Goal: Transaction & Acquisition: Purchase product/service

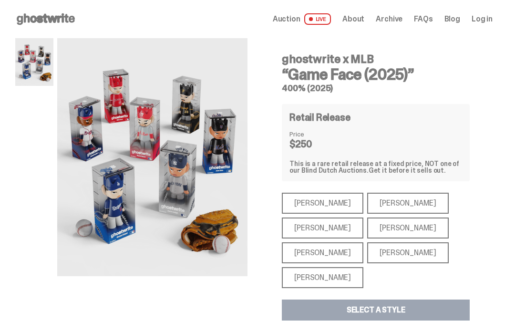
click at [307, 269] on div "[PERSON_NAME]" at bounding box center [322, 277] width 81 height 21
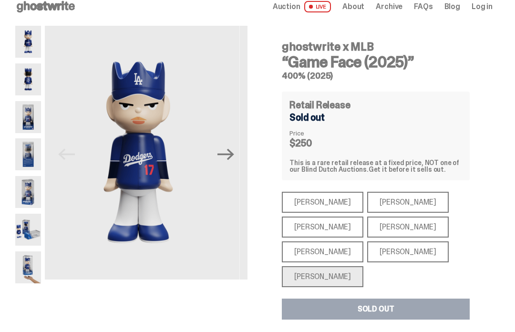
scroll to position [12, 0]
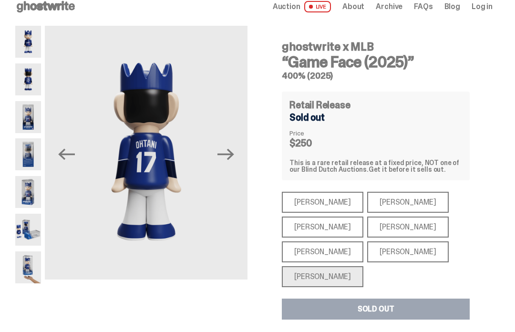
click at [308, 279] on div "[PERSON_NAME]" at bounding box center [322, 276] width 81 height 21
click at [306, 246] on div "[PERSON_NAME]" at bounding box center [322, 251] width 81 height 21
click at [295, 224] on div "[PERSON_NAME]" at bounding box center [322, 226] width 81 height 21
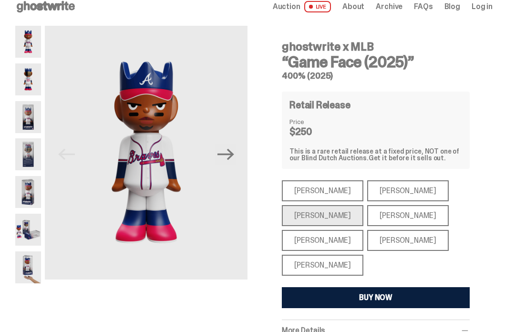
click at [303, 266] on div "[PERSON_NAME]" at bounding box center [322, 264] width 81 height 21
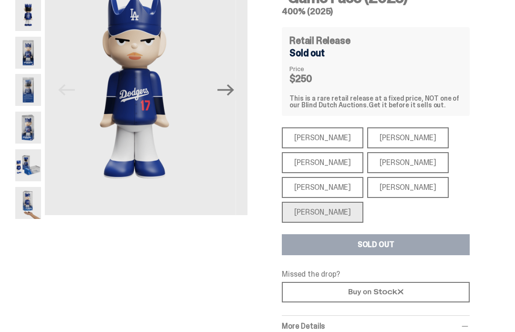
scroll to position [76, 0]
